Goal: Check status

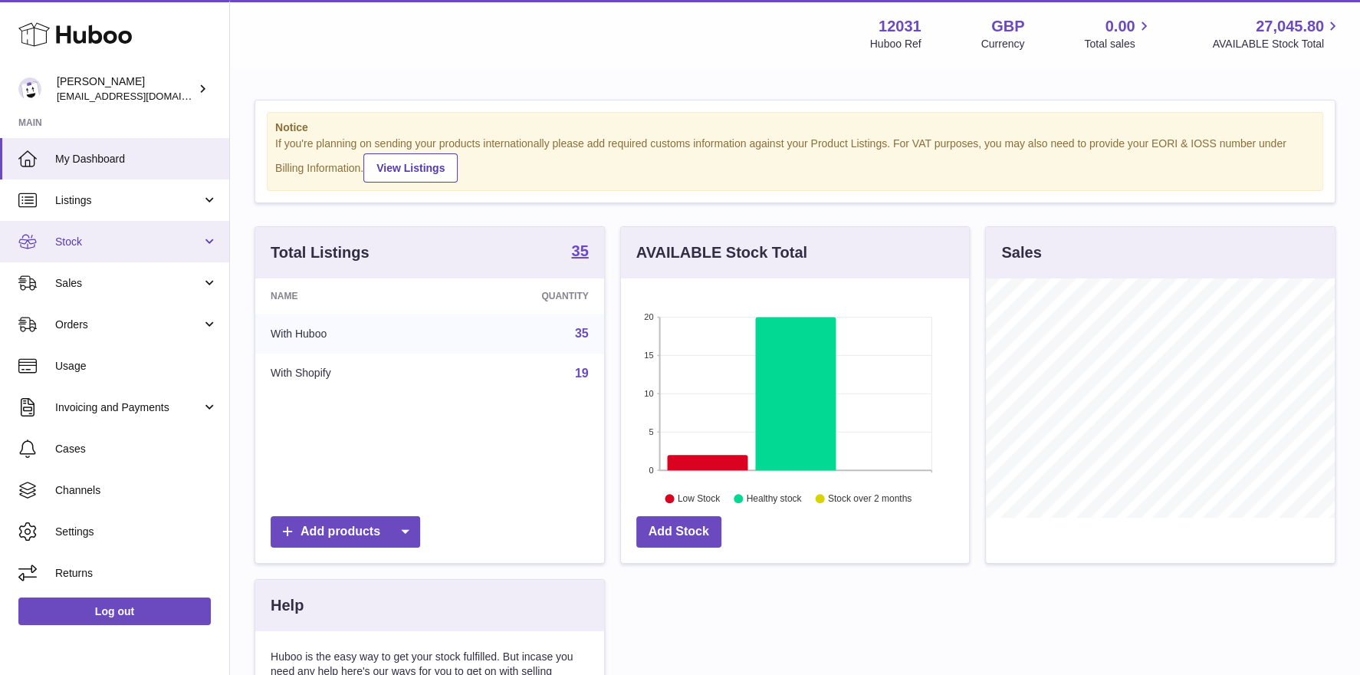
scroll to position [238, 349]
click at [84, 235] on span "Stock" at bounding box center [128, 242] width 146 height 15
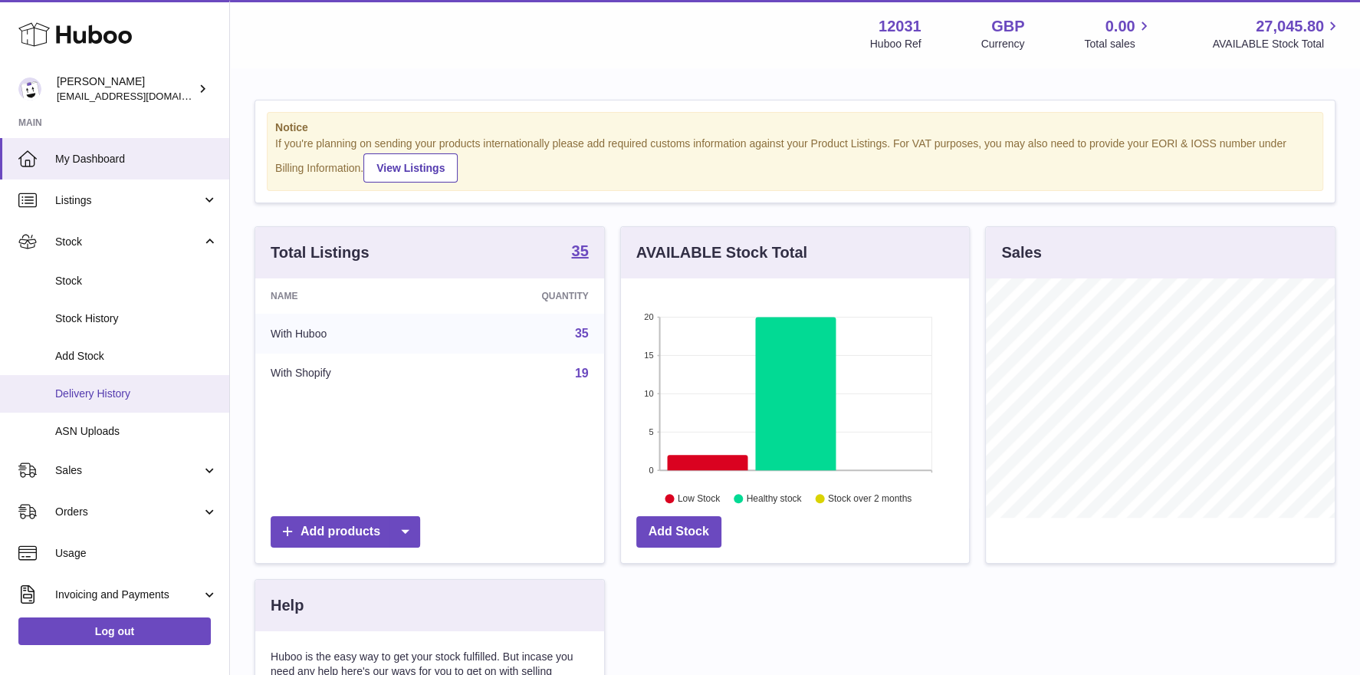
click at [86, 399] on span "Delivery History" at bounding box center [136, 393] width 163 height 15
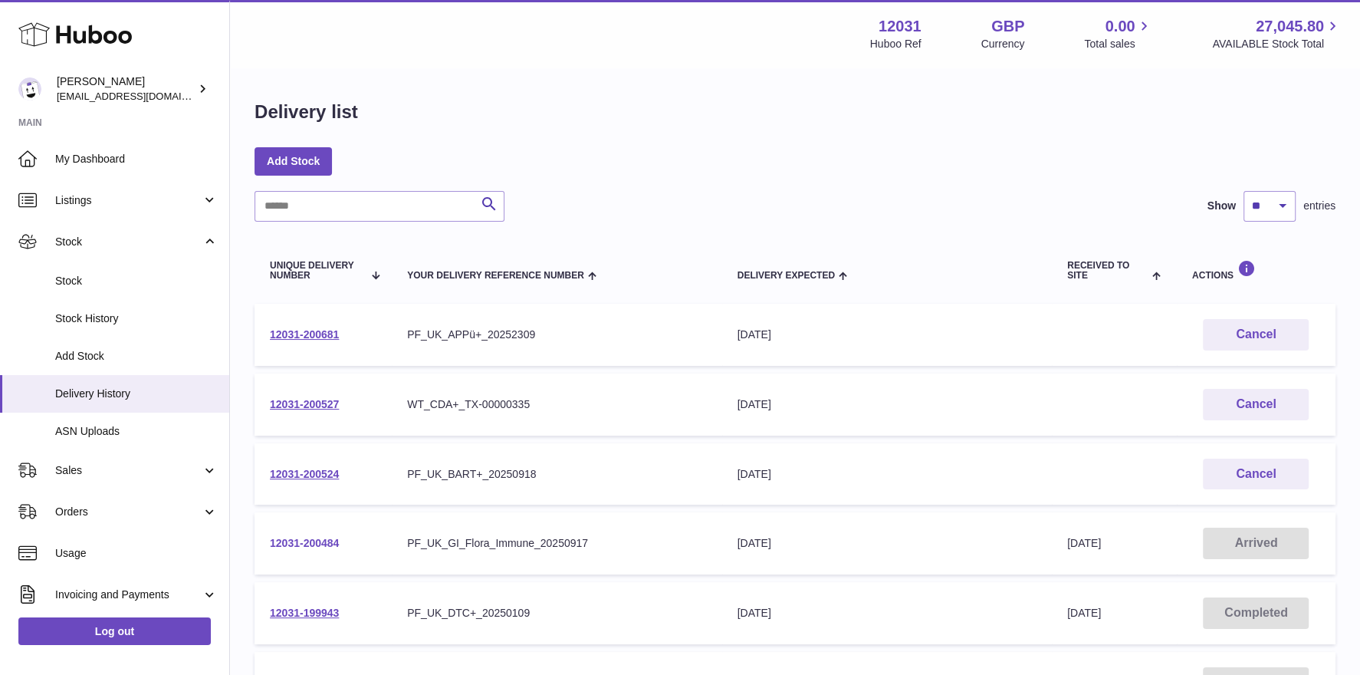
click at [311, 537] on link "12031-200484" at bounding box center [304, 543] width 69 height 12
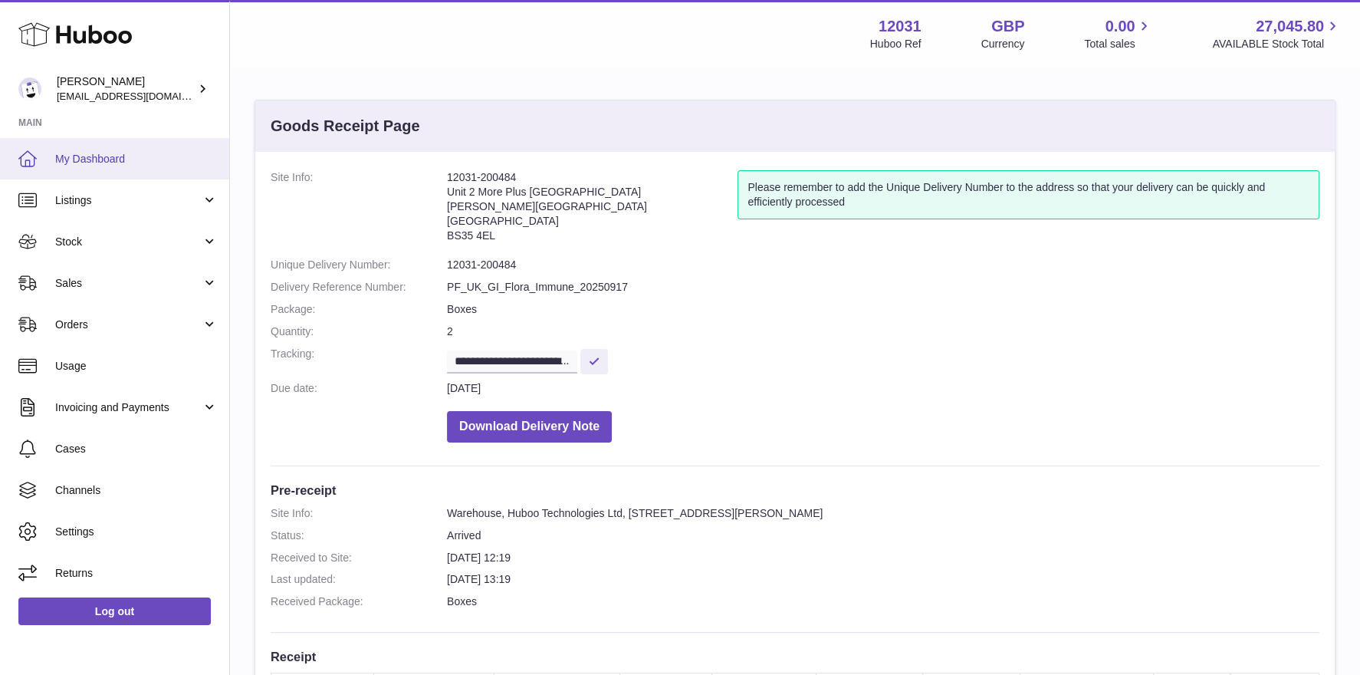
click at [121, 165] on span "My Dashboard" at bounding box center [136, 159] width 163 height 15
